Goal: Transaction & Acquisition: Purchase product/service

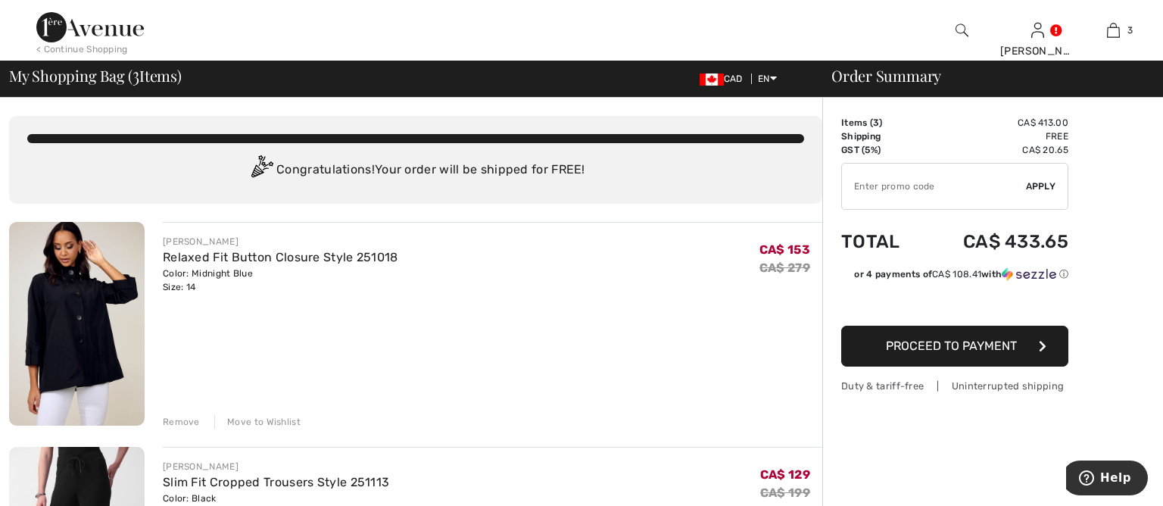
drag, startPoint x: 939, startPoint y: 183, endPoint x: 872, endPoint y: 183, distance: 67.4
click at [872, 183] on input "TEXT" at bounding box center [934, 186] width 184 height 45
type input "SALEAVENUE"
click at [1038, 181] on span "Apply" at bounding box center [1041, 187] width 30 height 14
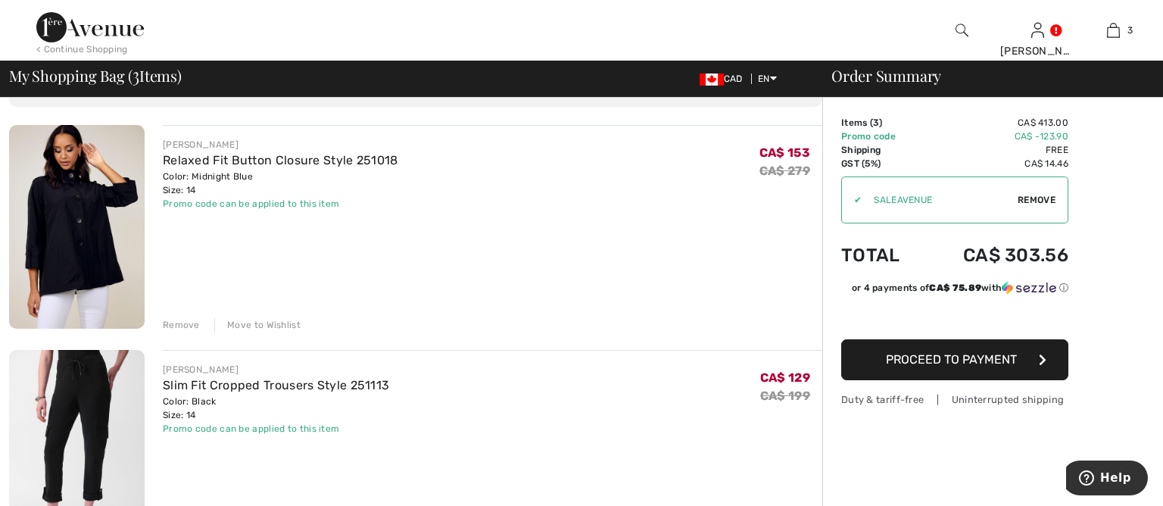
scroll to position [78, 0]
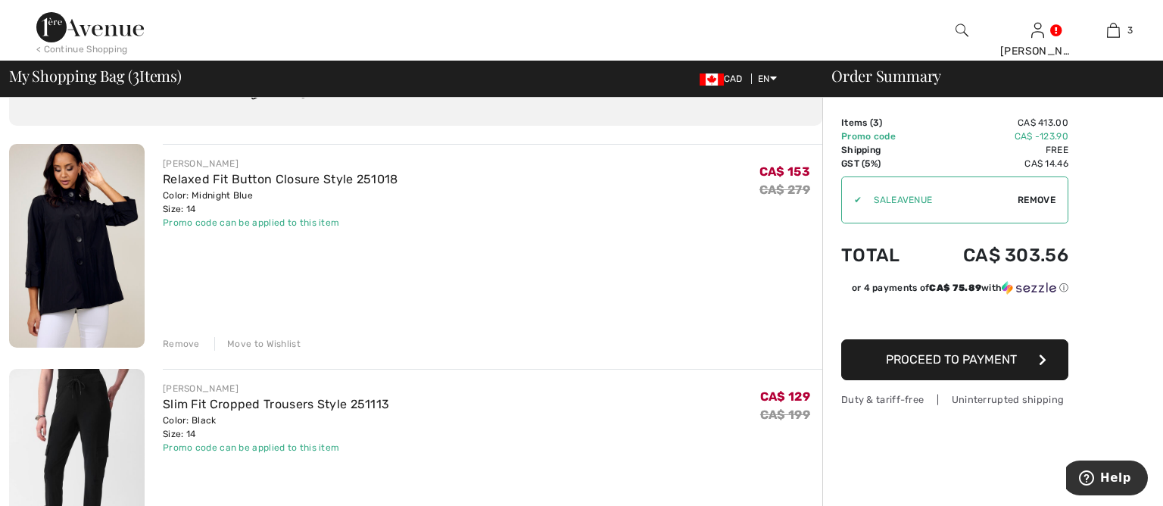
click at [86, 260] on img at bounding box center [77, 246] width 136 height 204
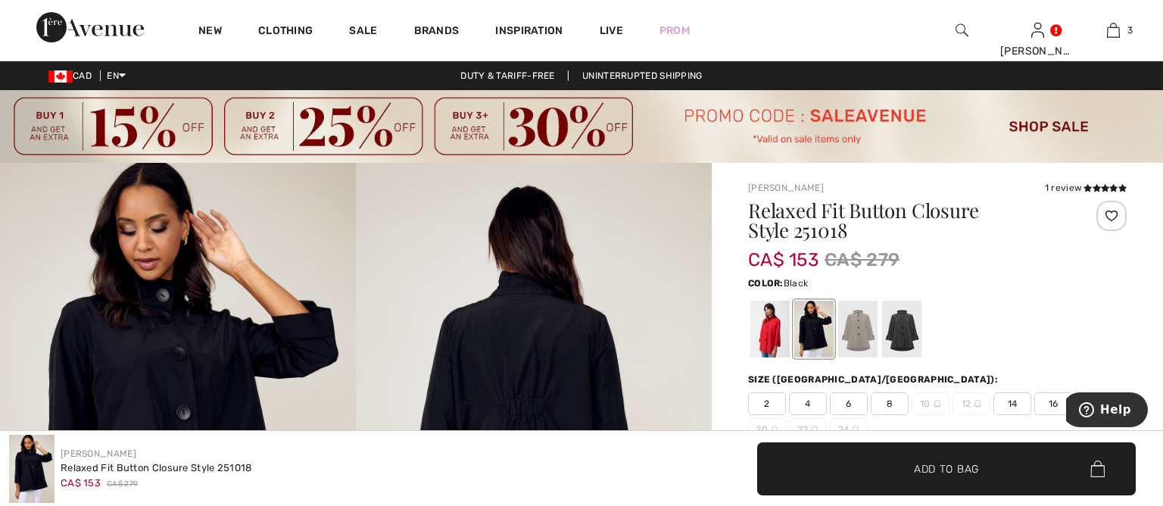
click at [899, 323] on div at bounding box center [901, 329] width 39 height 57
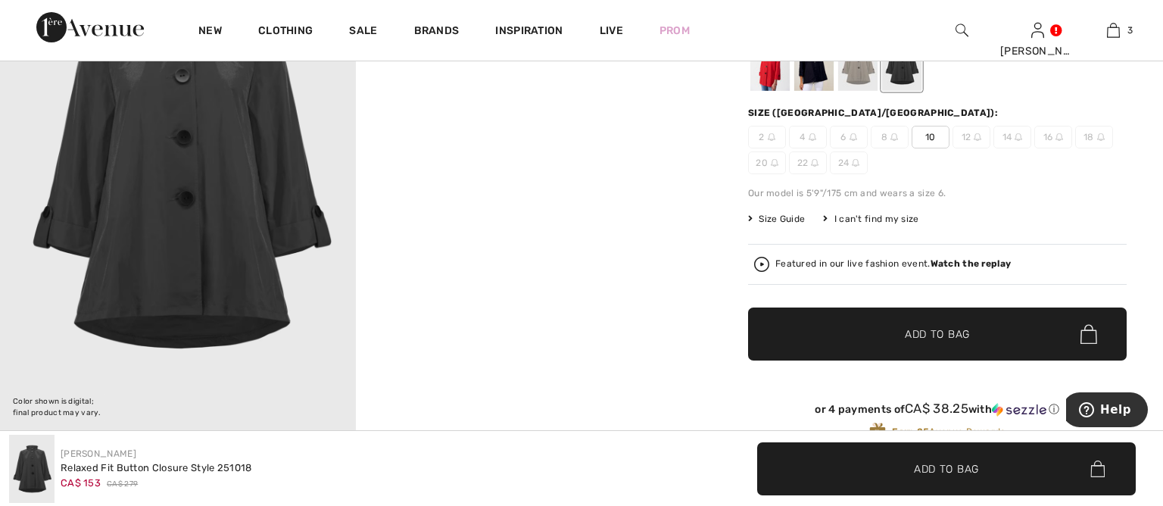
scroll to position [235, 0]
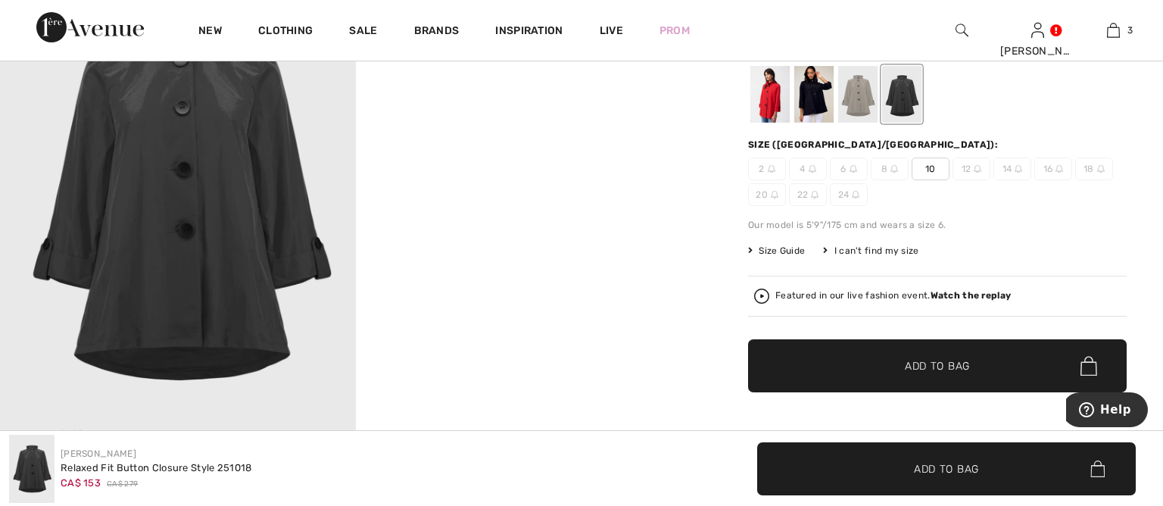
click at [766, 101] on div at bounding box center [770, 94] width 39 height 57
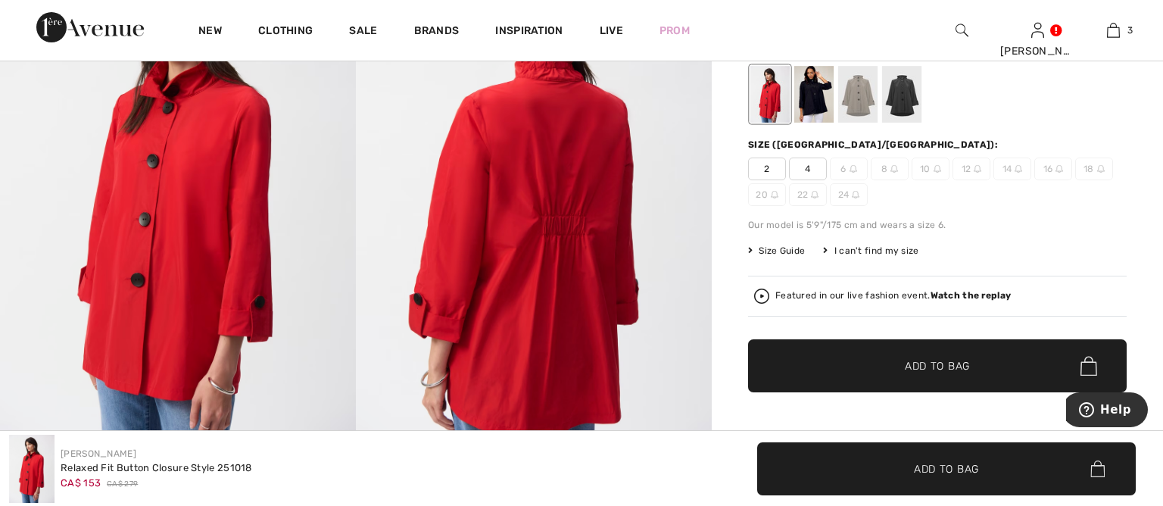
click at [803, 102] on div at bounding box center [814, 94] width 39 height 57
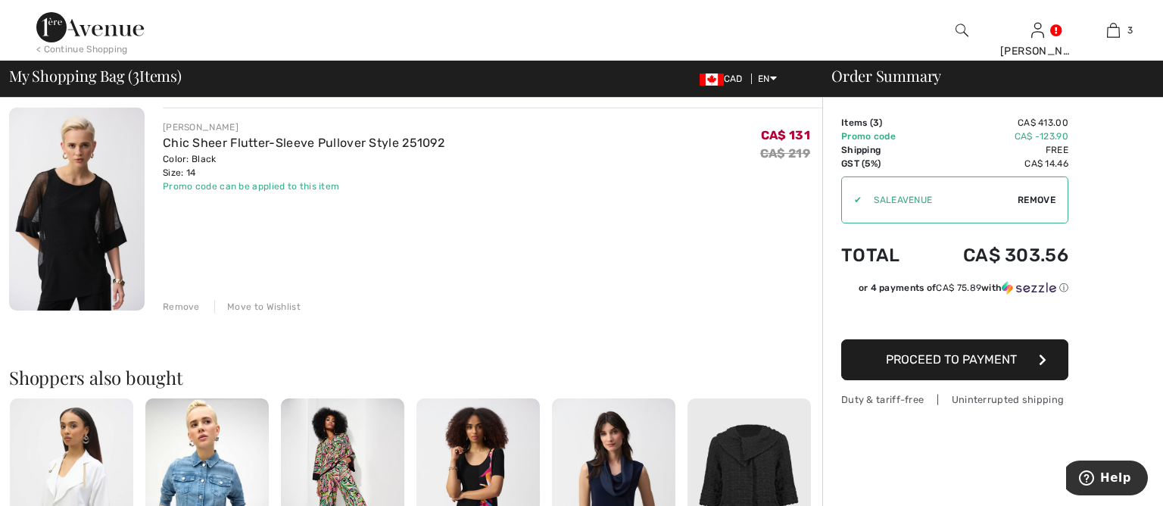
scroll to position [565, 0]
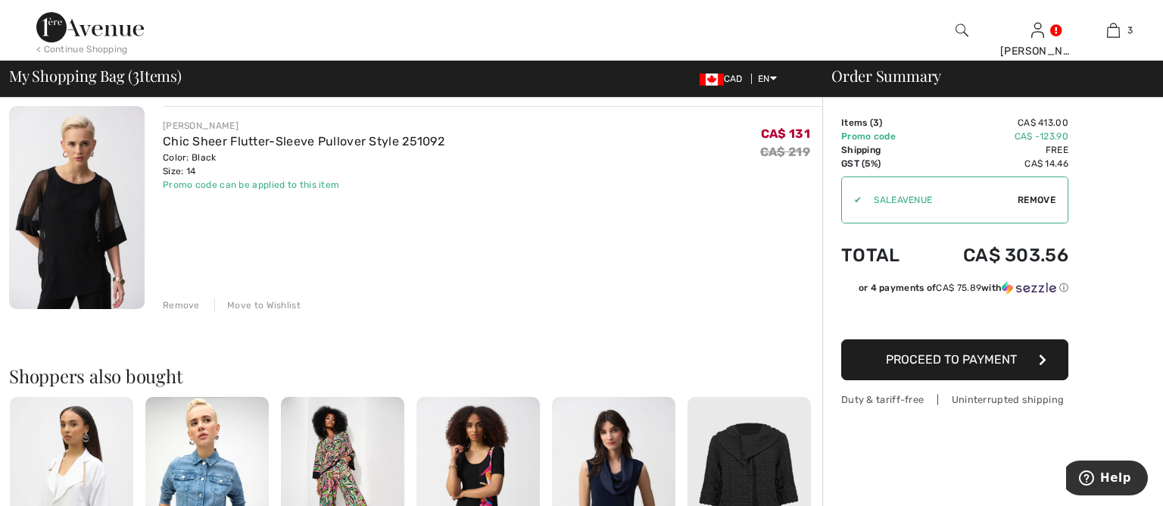
click at [976, 361] on span "Proceed to Payment" at bounding box center [951, 359] width 131 height 14
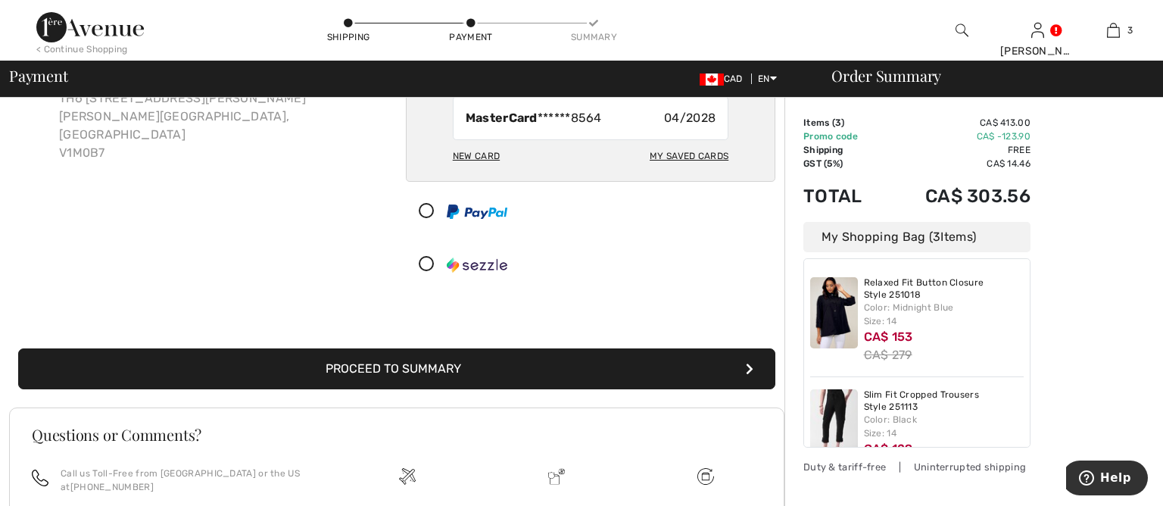
scroll to position [155, 0]
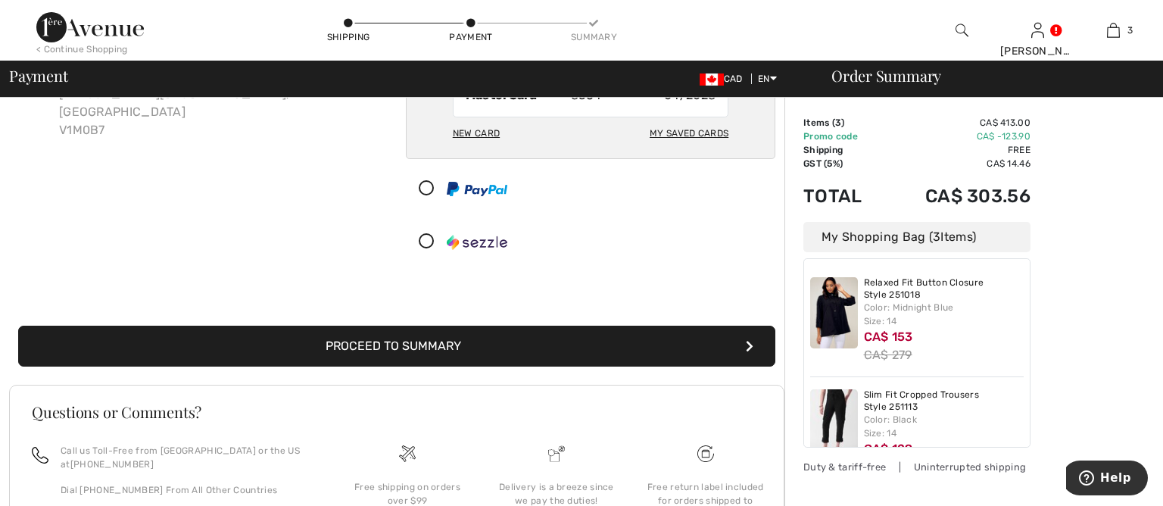
click at [418, 339] on button "Proceed to Summary" at bounding box center [396, 346] width 757 height 41
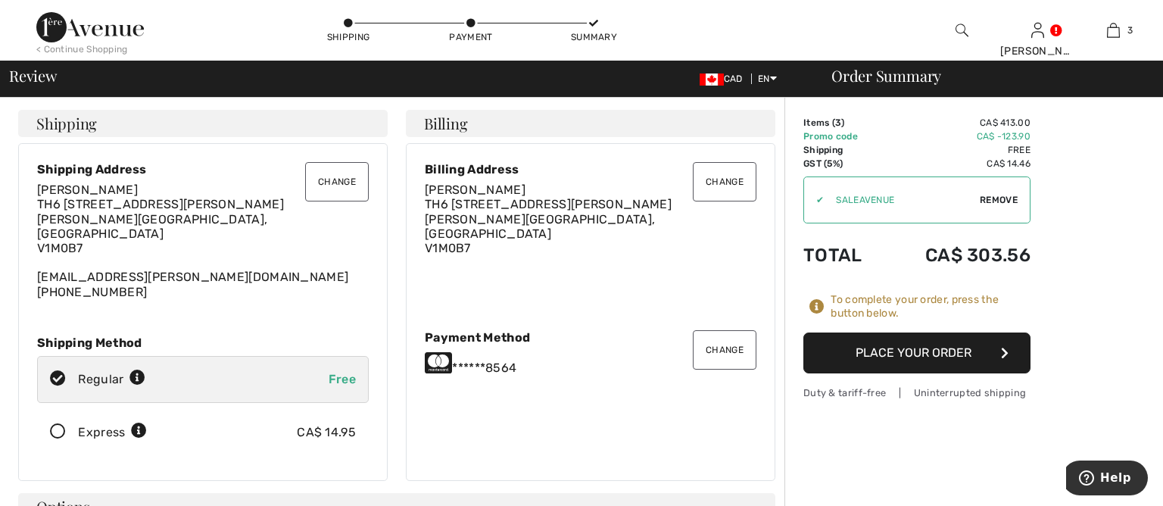
click at [861, 349] on button "Place Your Order" at bounding box center [917, 353] width 227 height 41
